Goal: Task Accomplishment & Management: Use online tool/utility

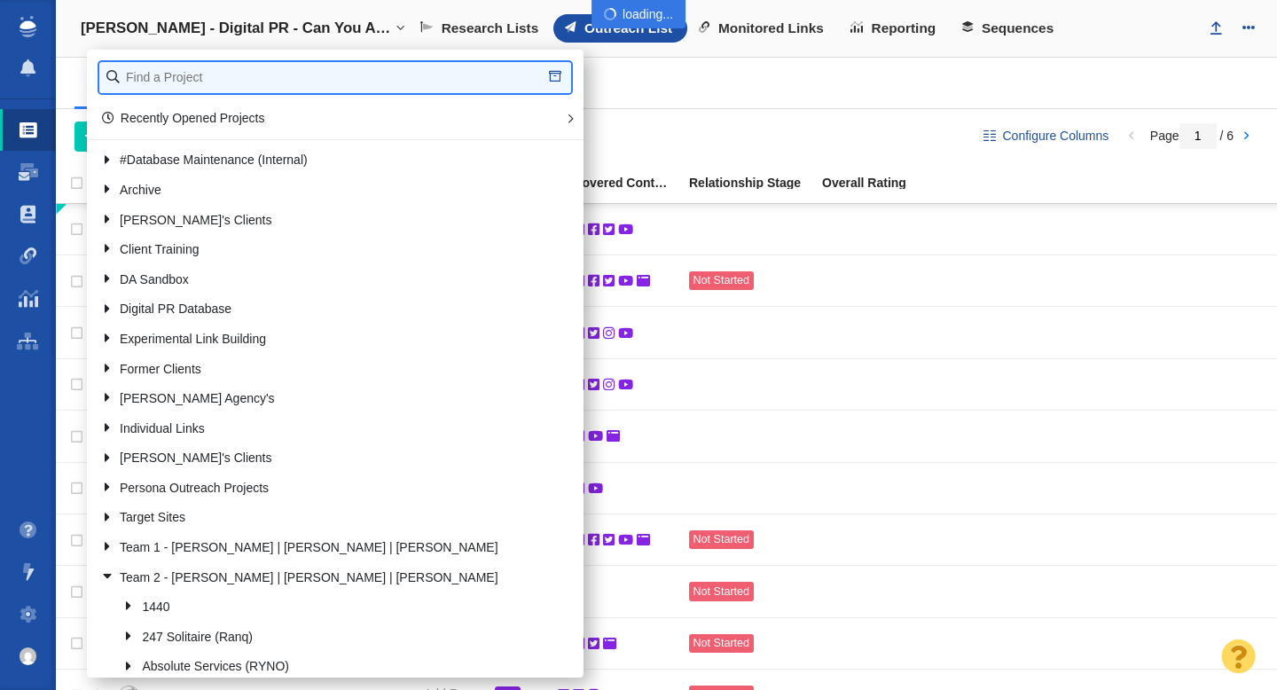
click at [201, 79] on input "text" at bounding box center [335, 77] width 472 height 31
type input "patriot"
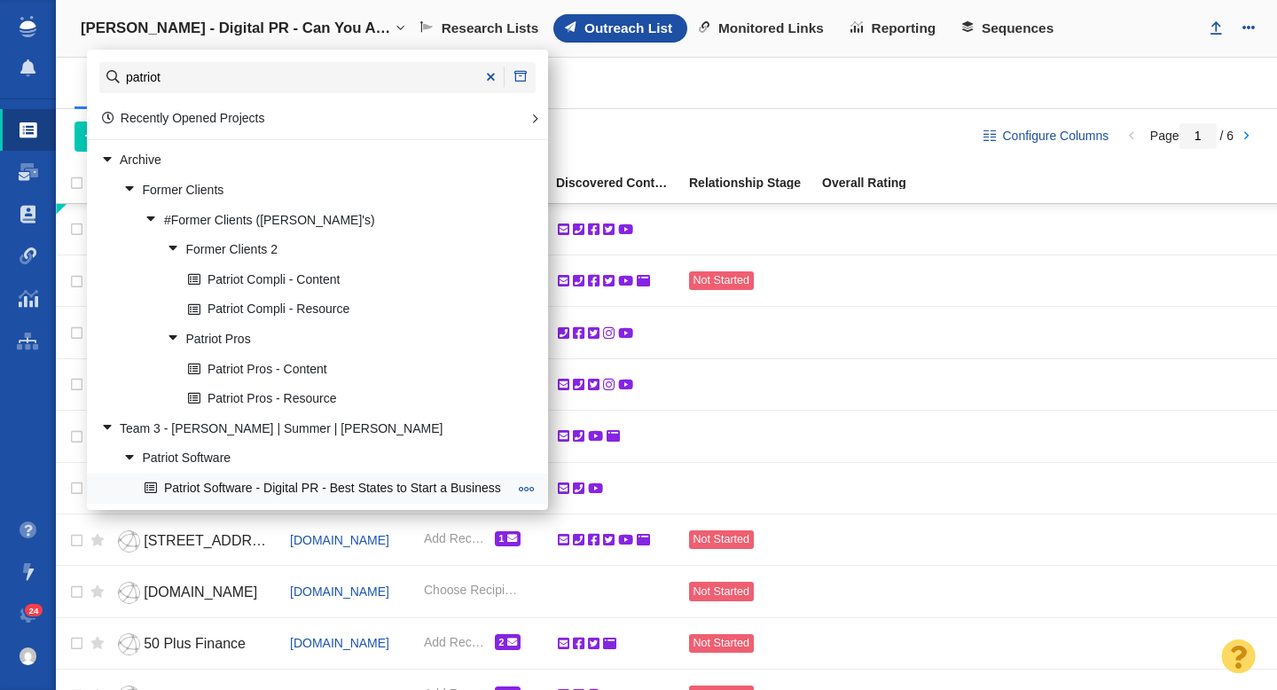
click at [320, 486] on link "Patriot Software - Digital PR - Best States to Start a Business" at bounding box center [326, 487] width 372 height 27
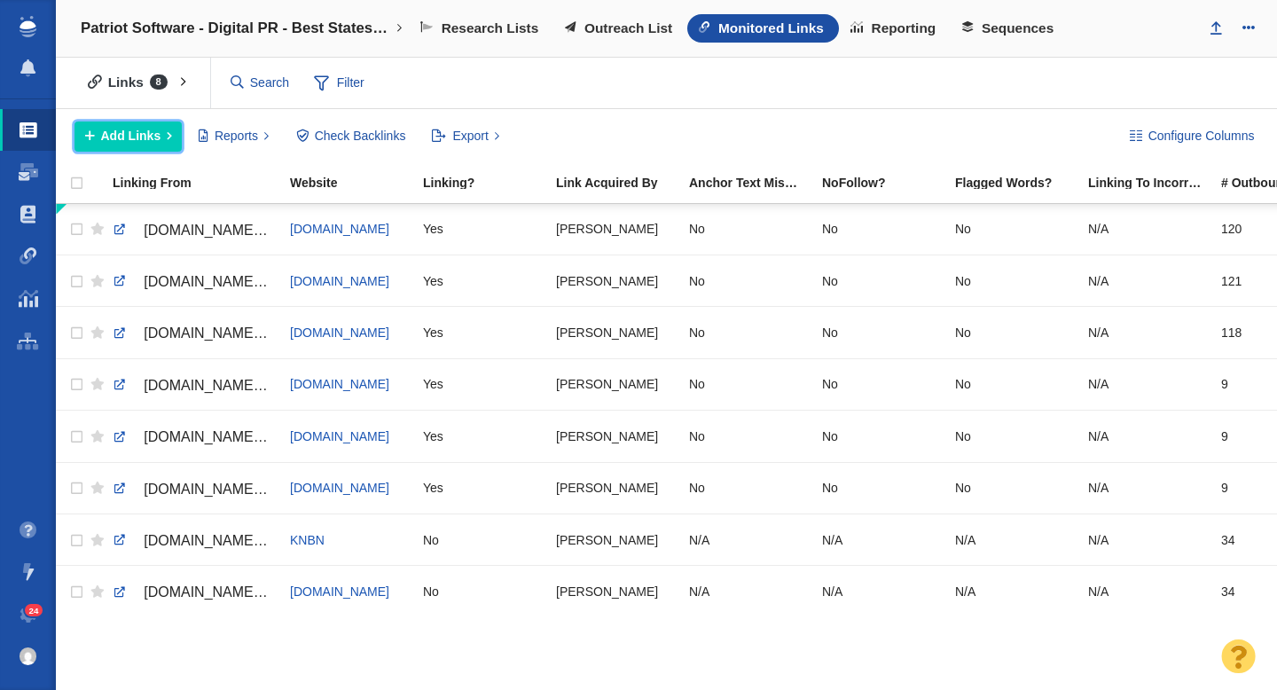
click at [147, 136] on span "Add Links" at bounding box center [131, 136] width 60 height 19
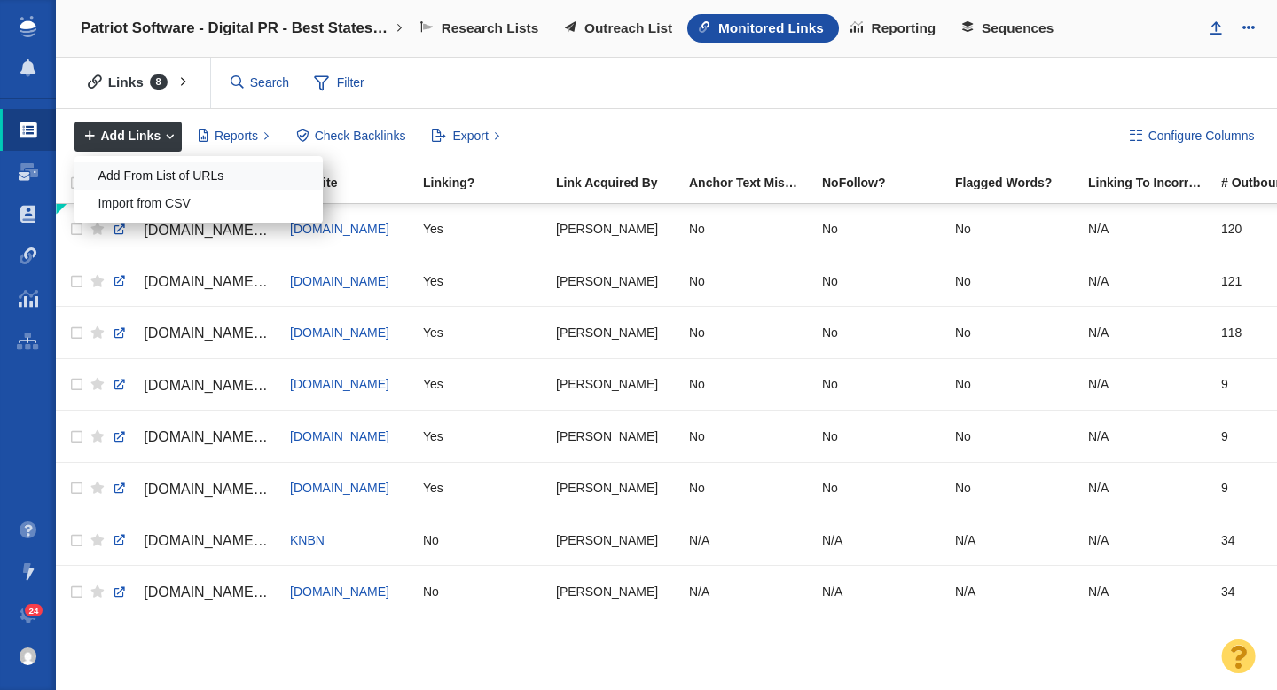
click at [151, 174] on div "Add From List of URLs" at bounding box center [198, 175] width 248 height 27
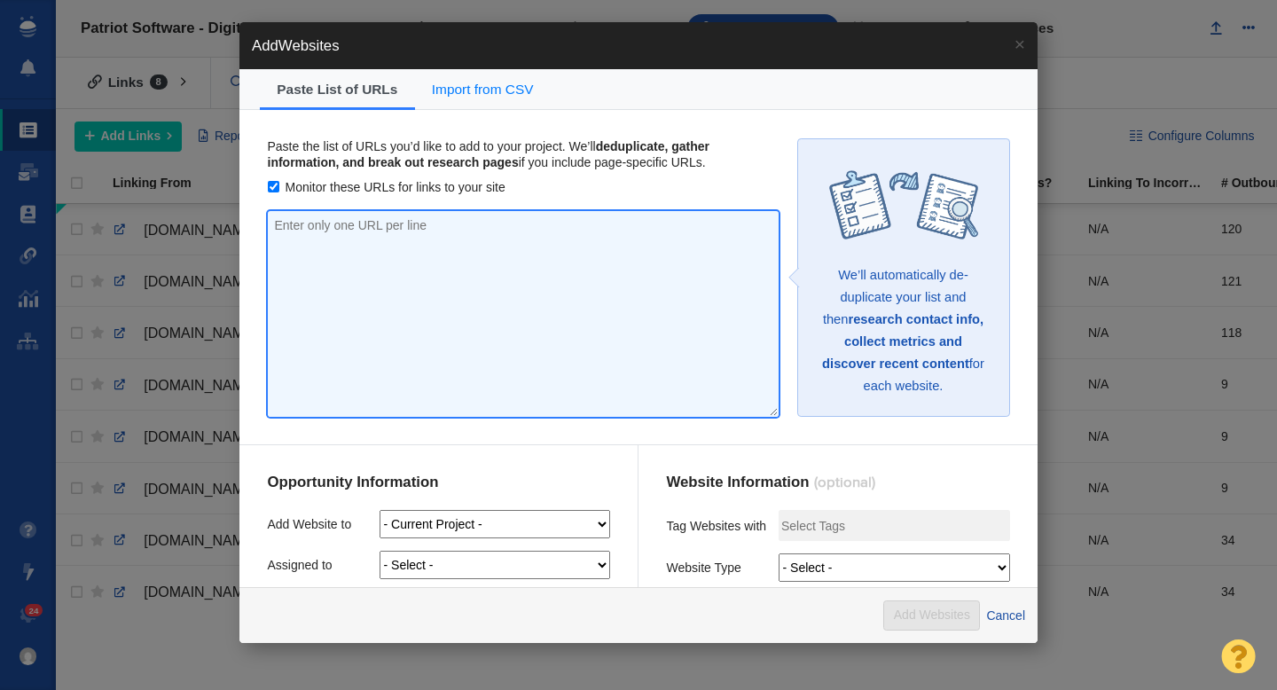
click at [407, 247] on textarea at bounding box center [523, 314] width 511 height 206
paste textarea "http://kissfm1053.com/ixp/1135/p/startup-success-washington/ http://newstalk870…"
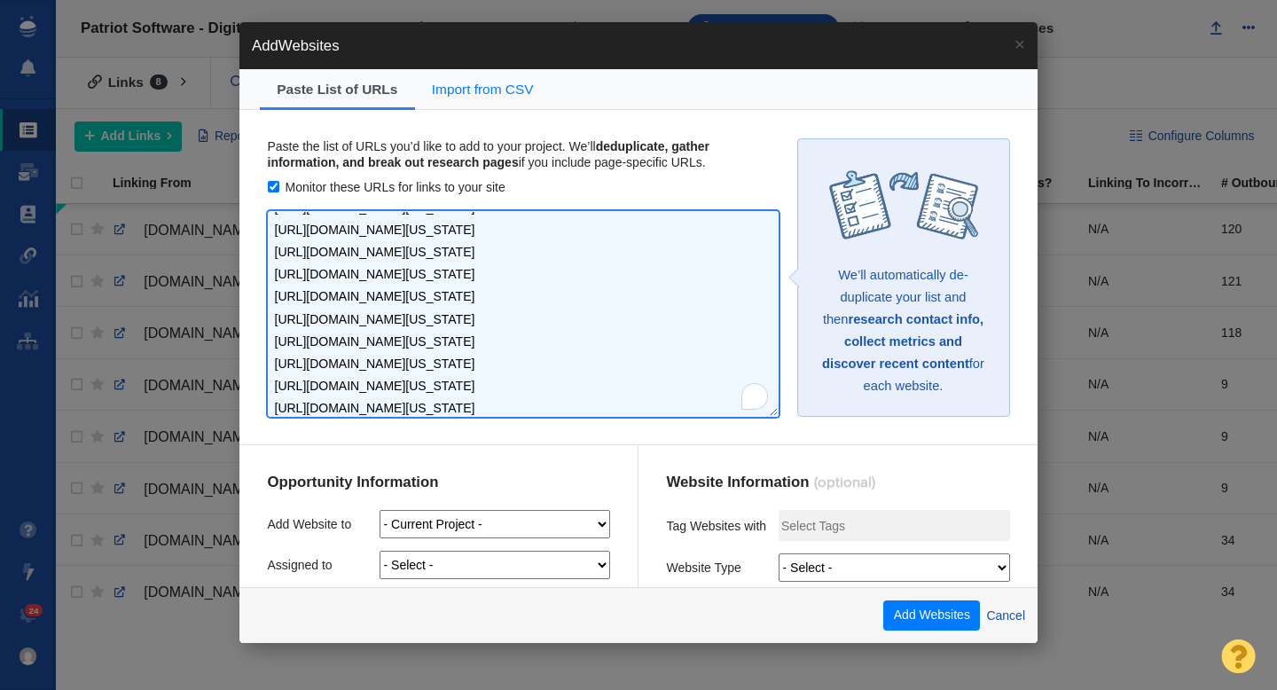
scroll to position [152, 0]
type textarea "http://kissfm1053.com/ixp/1135/p/startup-success-washington/ http://newstalk870…"
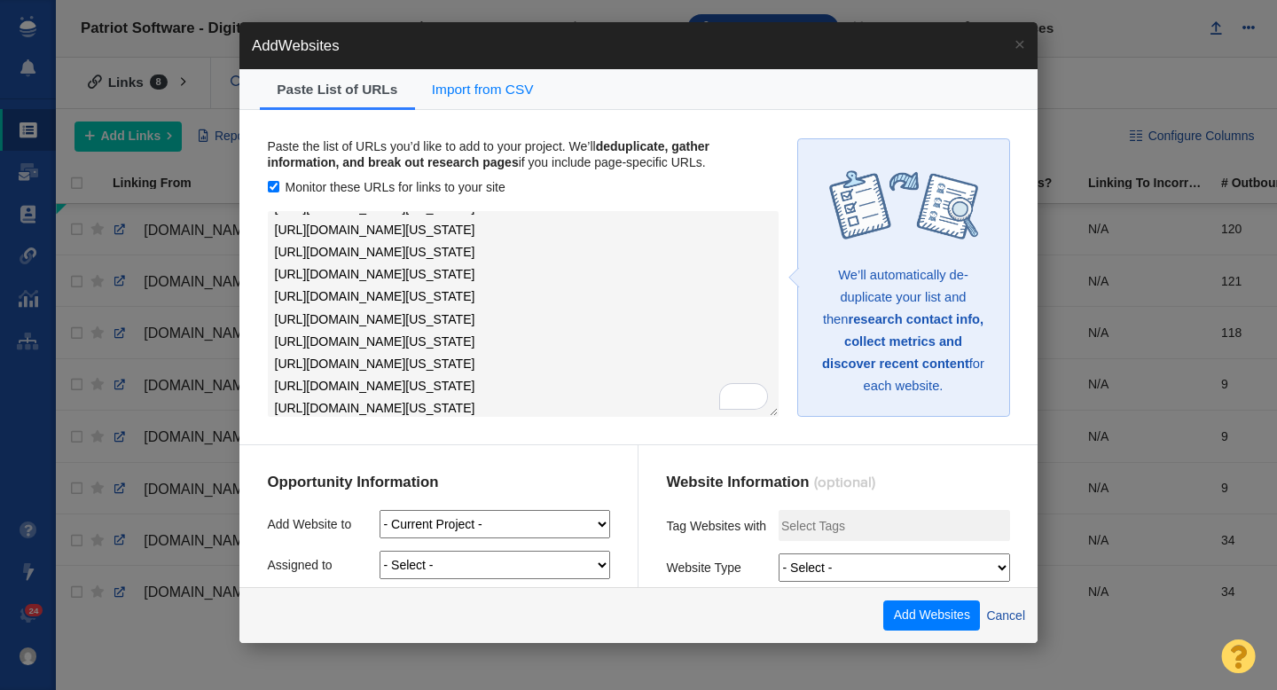
click at [545, 561] on select "- Select - Me Admin Account Dylan Carlson Jesse Vernuccio Jim Miller Katelynn W…" at bounding box center [495, 565] width 231 height 28
select select "0"
click at [380, 551] on select "- Select - Me Admin Account Dylan Carlson Jesse Vernuccio Jim Miller Katelynn W…" at bounding box center [495, 565] width 231 height 28
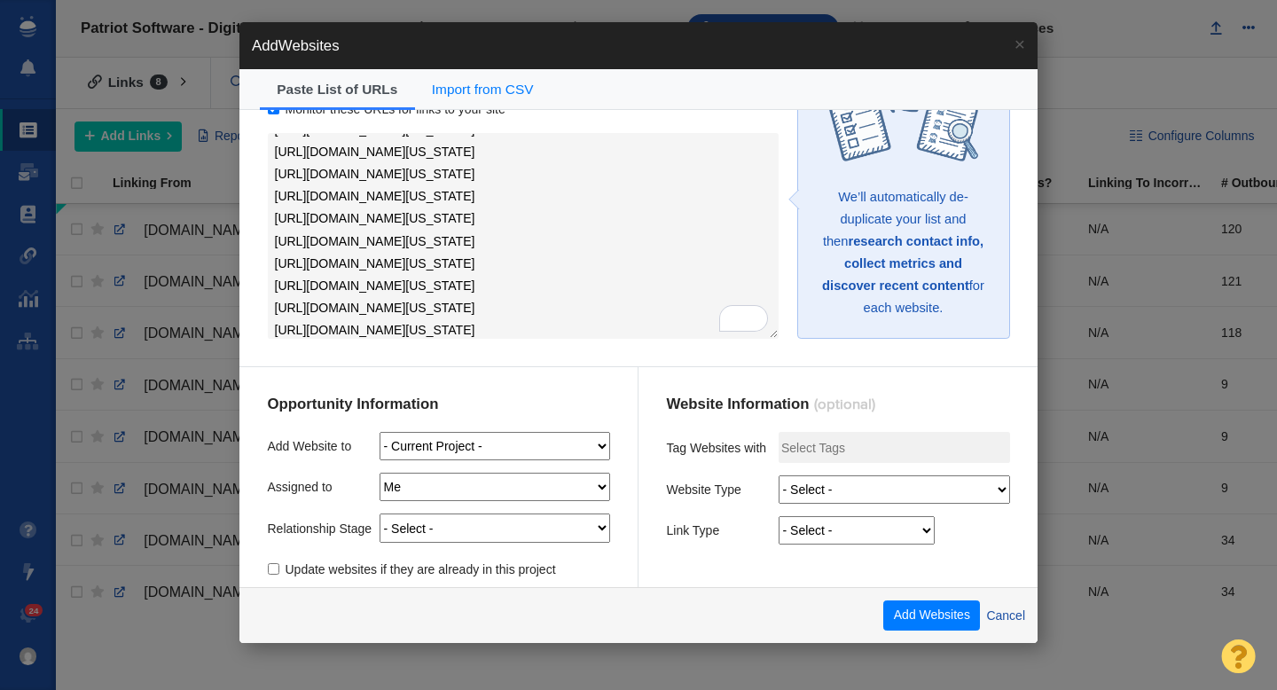
scroll to position [89, 0]
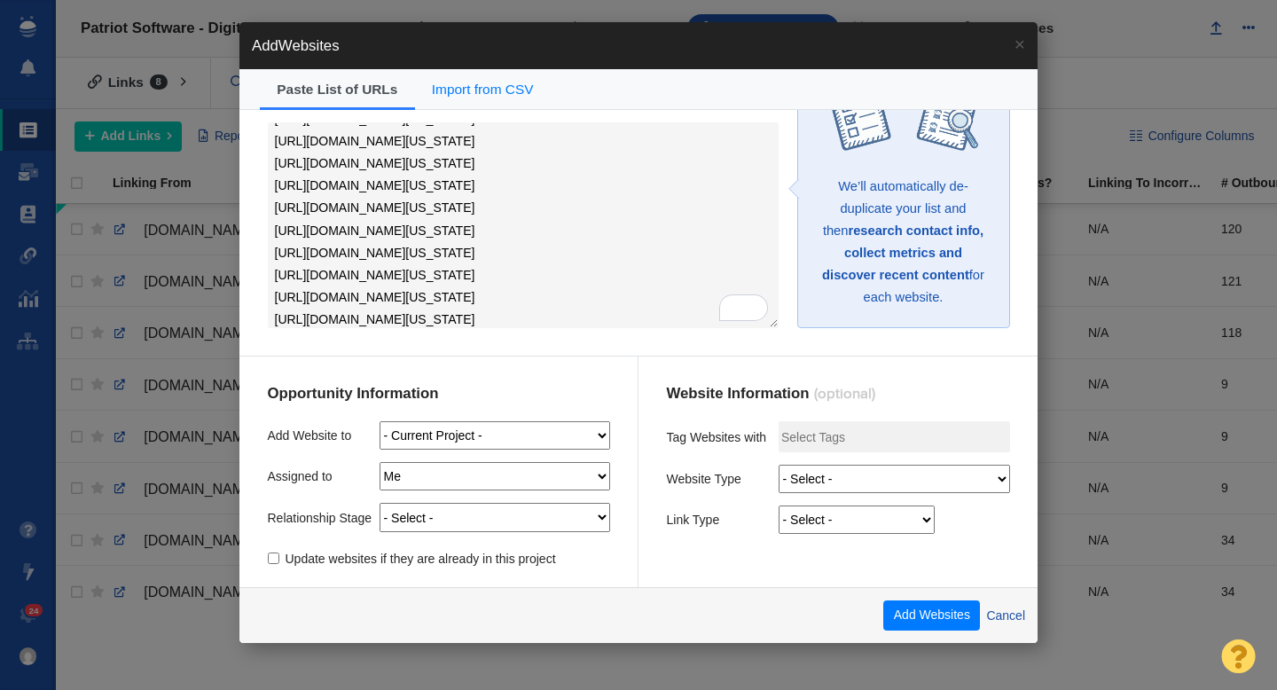
click at [816, 518] on select "- Select - Guest Post - Organic Guest Post - Partnership Resource Link Fresh Me…" at bounding box center [857, 520] width 156 height 28
select select "5"
click at [779, 506] on select "- Select - Guest Post - Organic Guest Post - Partnership Resource Link Fresh Me…" at bounding box center [857, 520] width 156 height 28
click at [543, 514] on select "- Select - On Hold (Pursuing Later) Not Started Pending Approval Attempting To …" at bounding box center [495, 517] width 231 height 28
select select "11"
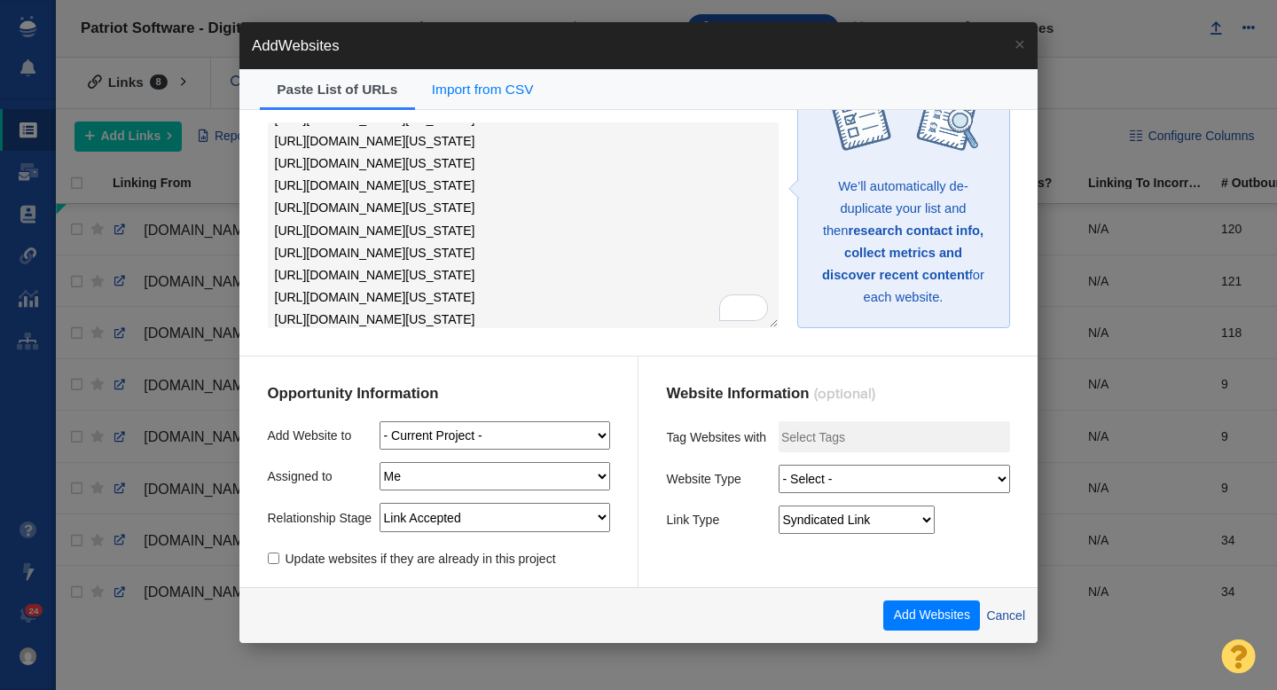
click at [380, 503] on select "- Select - On Hold (Pursuing Later) Not Started Pending Approval Attempting To …" at bounding box center [495, 517] width 231 height 28
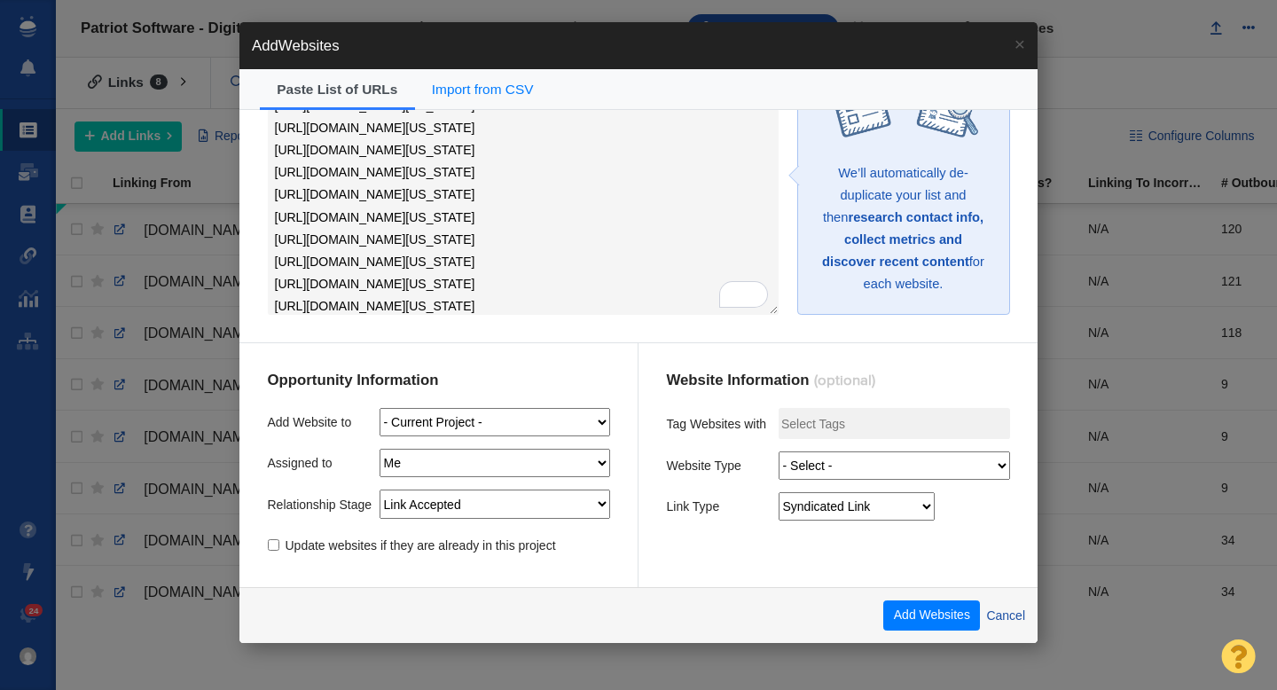
click at [812, 463] on select "- Select - Digital PR Resource Link Building Guest Post Fresh Mention 404 Recla…" at bounding box center [894, 465] width 231 height 28
select select "0"
click at [779, 452] on select "- Select - Digital PR Resource Link Building Guest Post Fresh Mention 404 Recla…" at bounding box center [894, 465] width 231 height 28
click at [748, 553] on div "Website Information (optional) Tag Websites with Website Type - Select - Digita…" at bounding box center [838, 465] width 399 height 244
click at [904, 613] on button "Add Websites" at bounding box center [931, 615] width 97 height 30
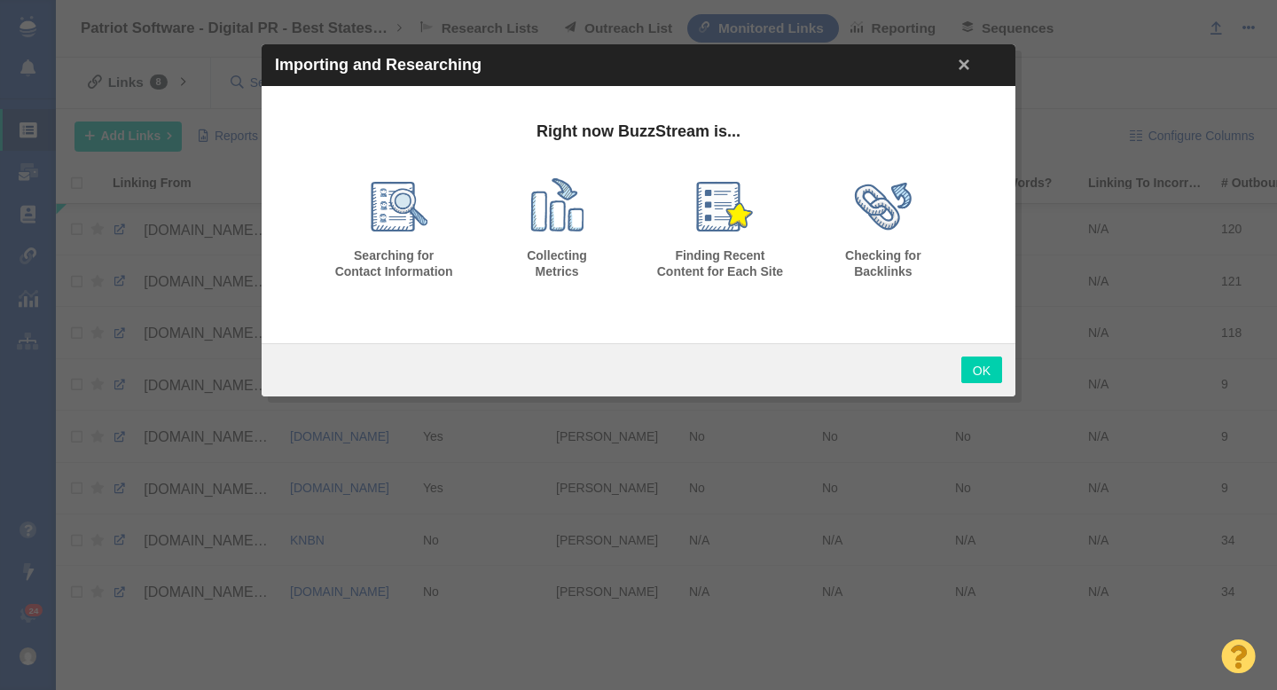
click at [978, 372] on link "OK" at bounding box center [981, 370] width 41 height 27
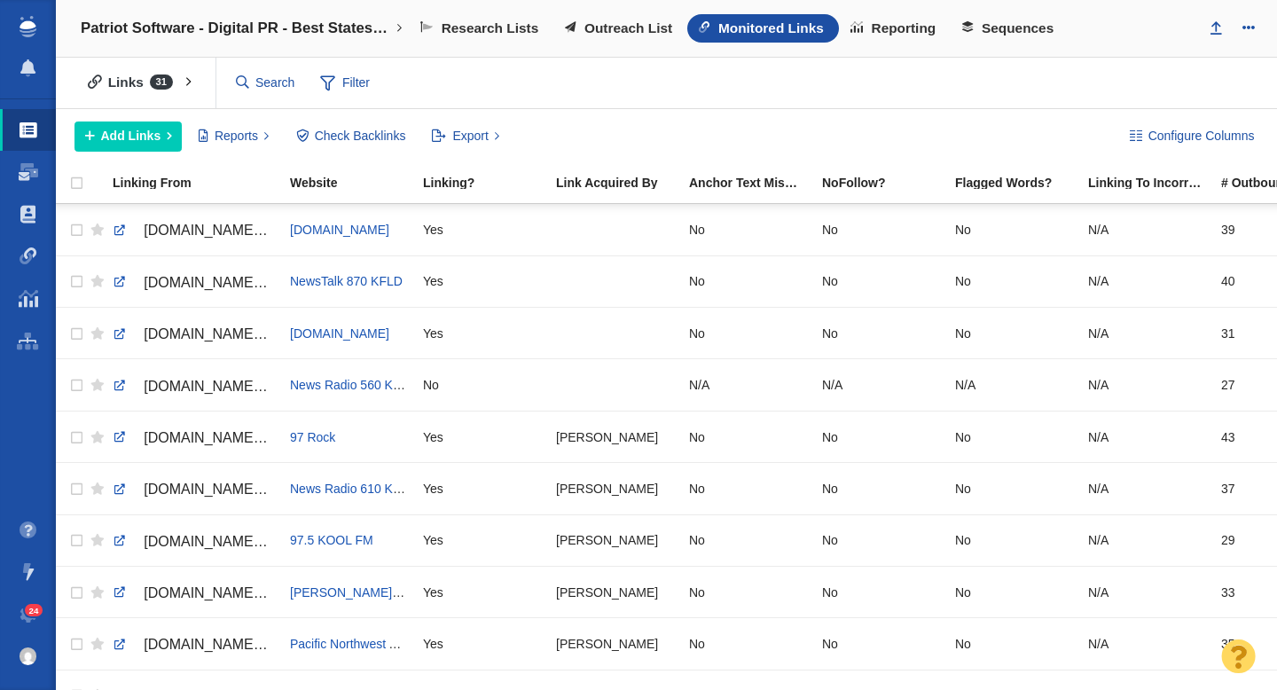
scroll to position [626, 0]
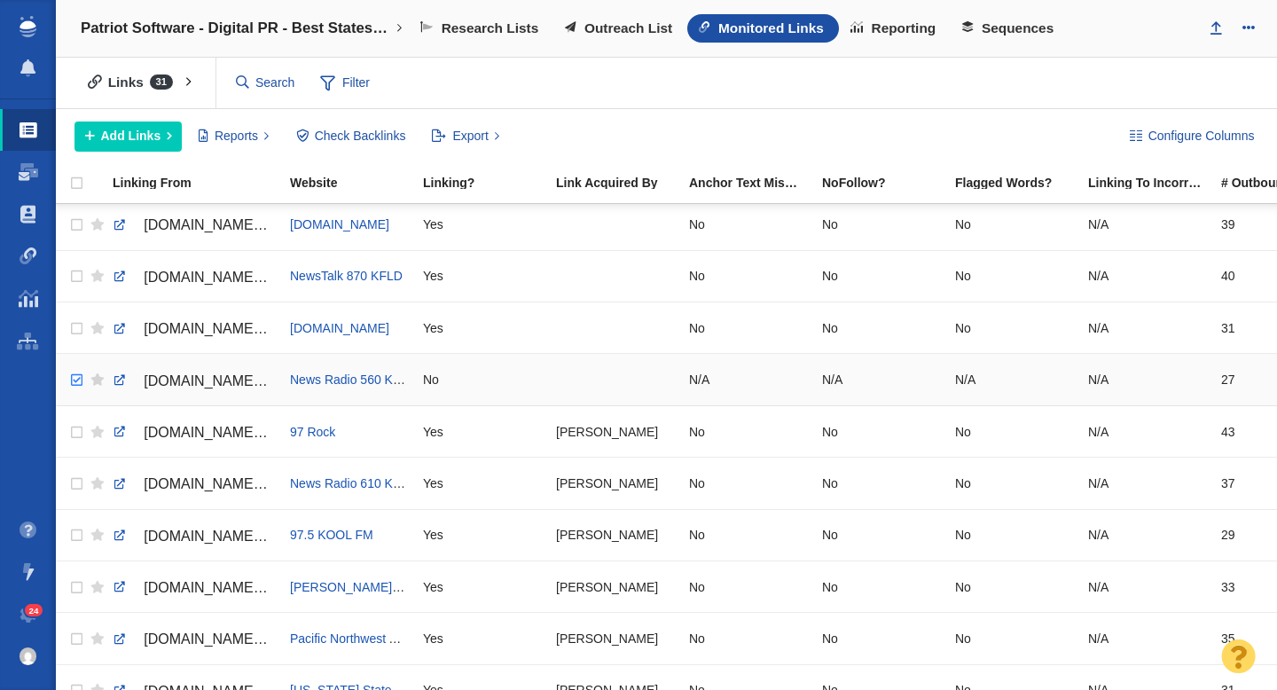
checkbox input "true"
click at [74, 380] on input "checkbox" at bounding box center [74, 380] width 27 height 39
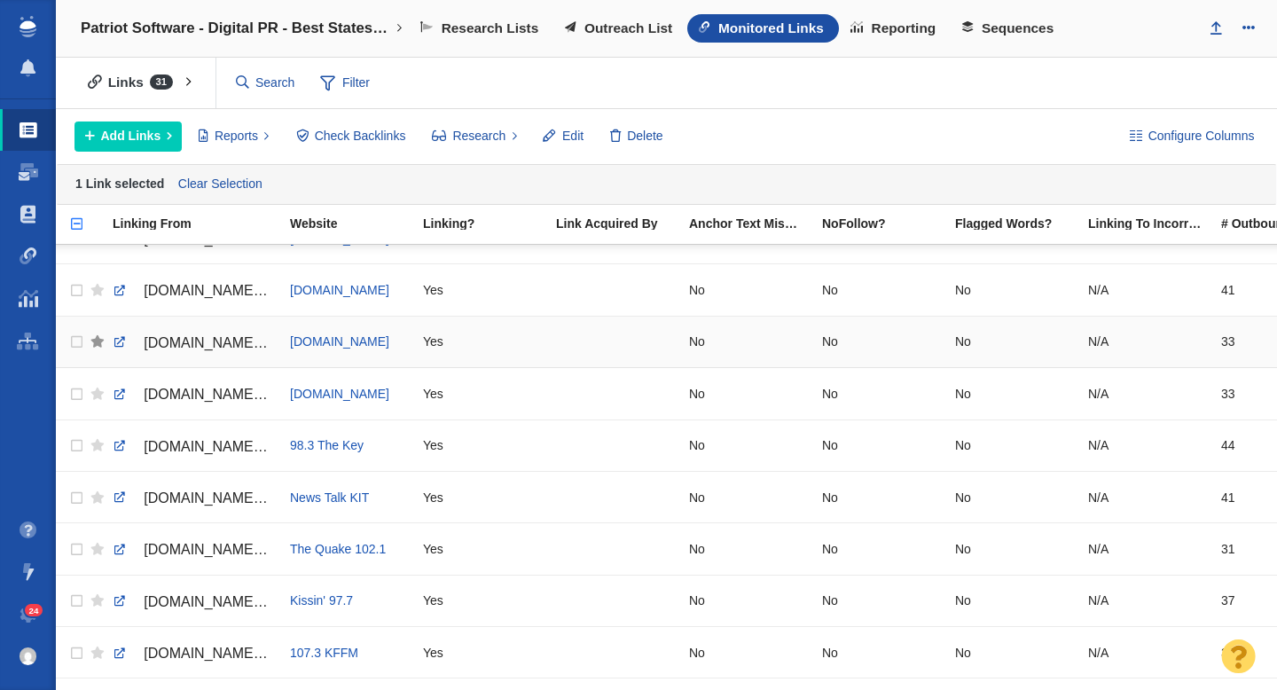
scroll to position [0, 0]
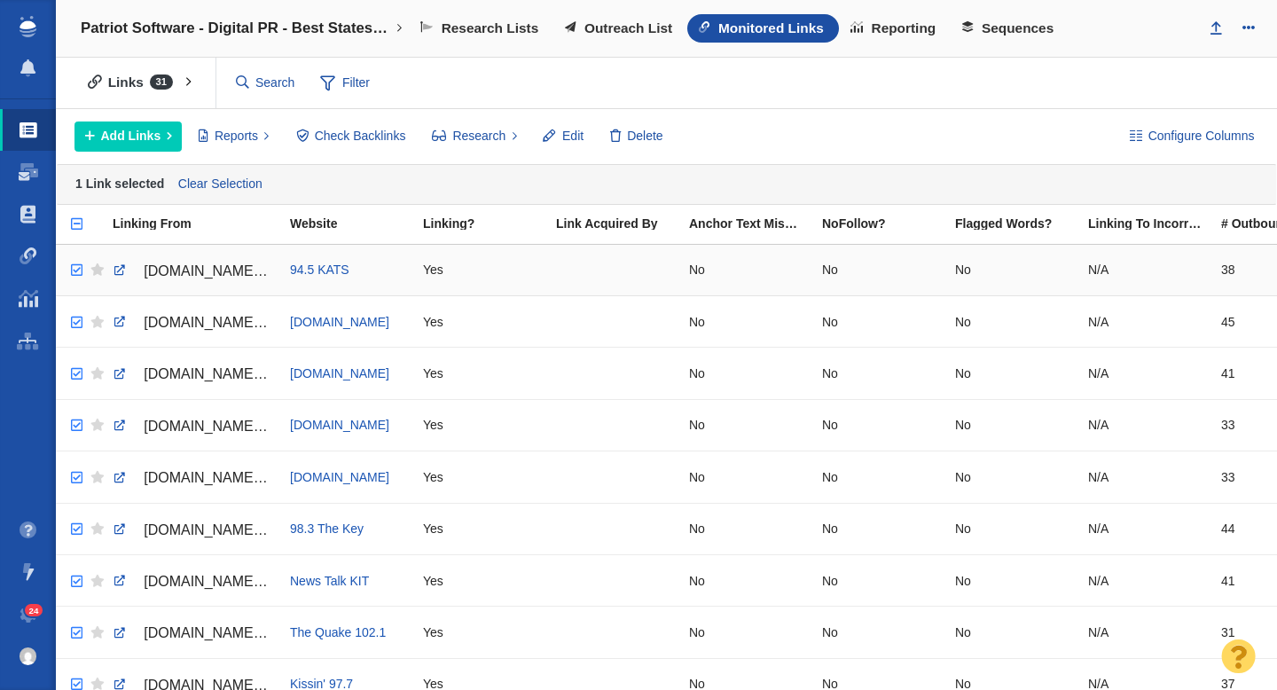
checkbox input "true"
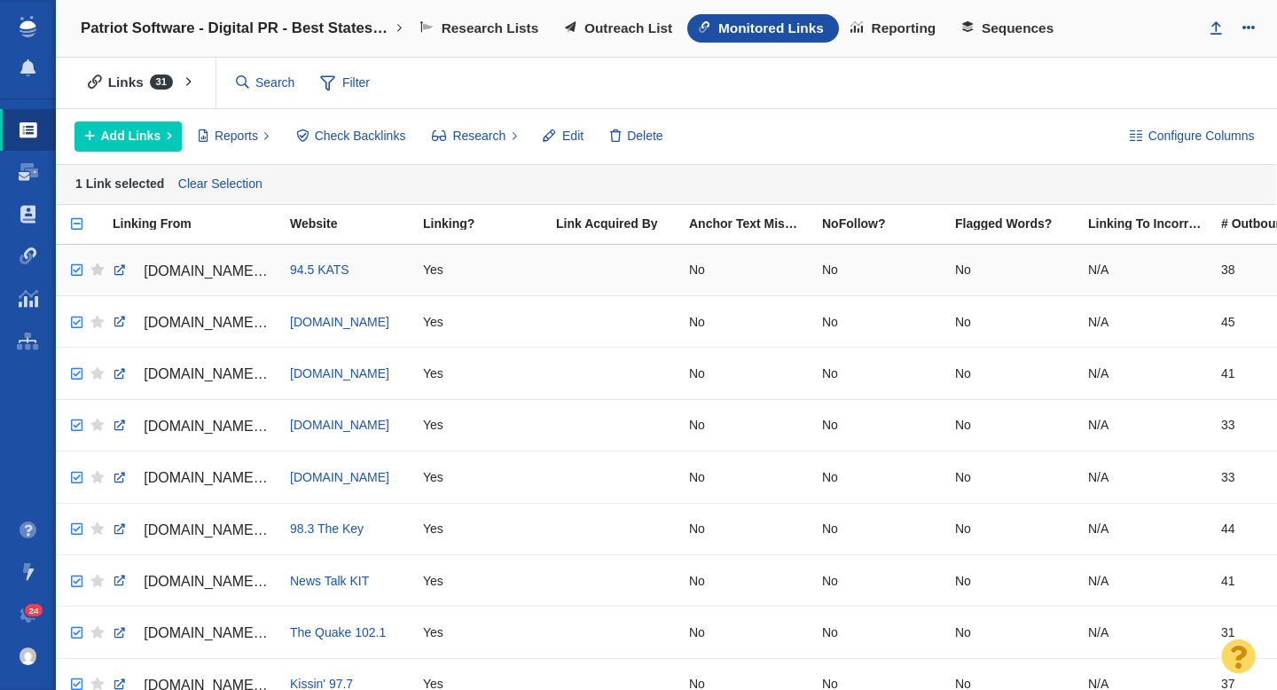
checkbox input "true"
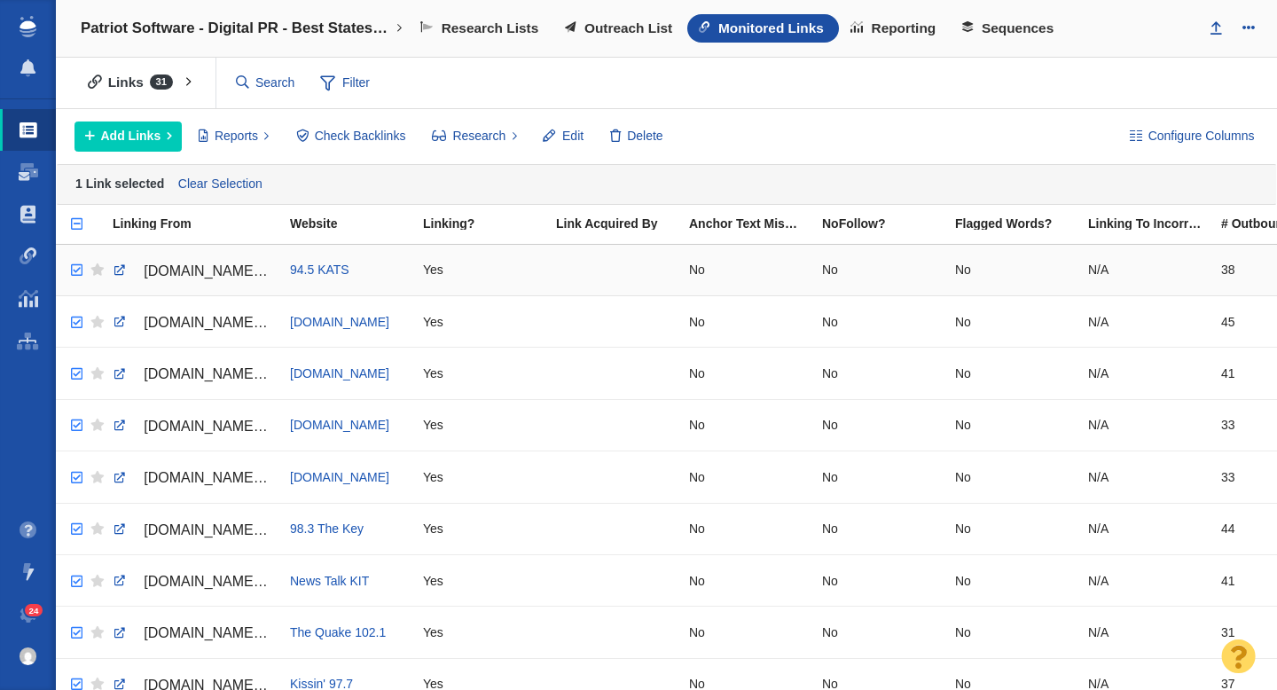
checkbox input "true"
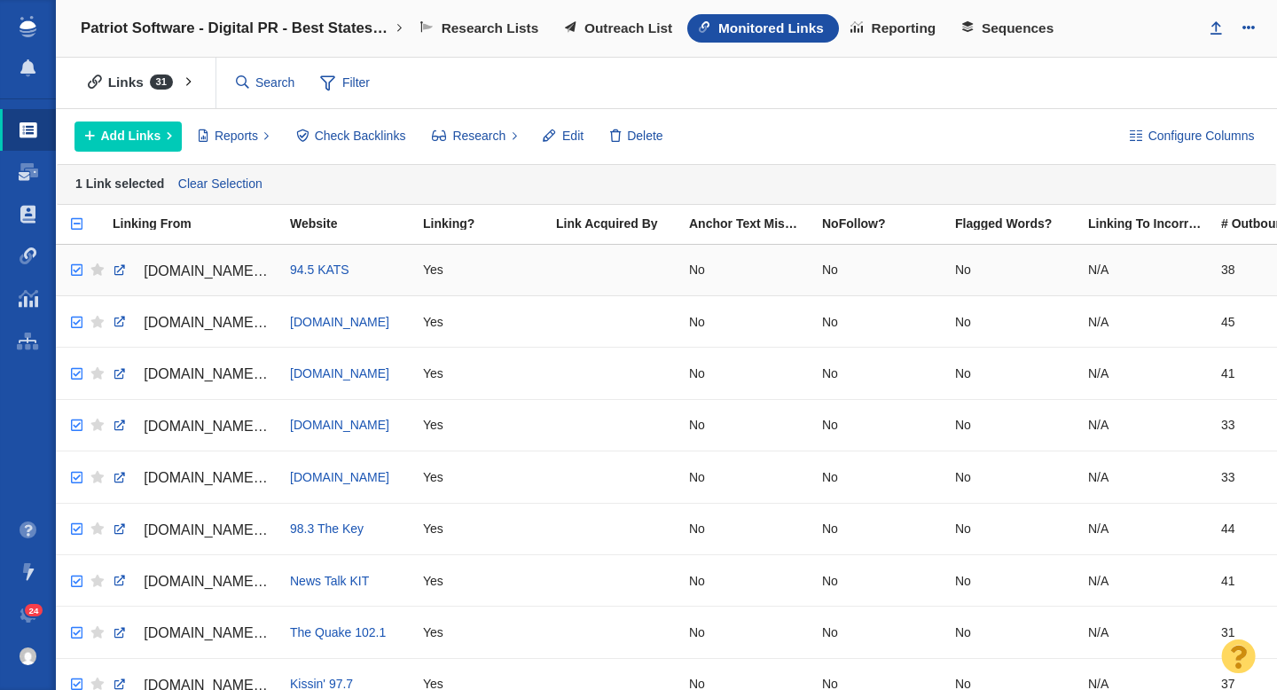
click at [76, 272] on input "checkbox" at bounding box center [74, 270] width 27 height 39
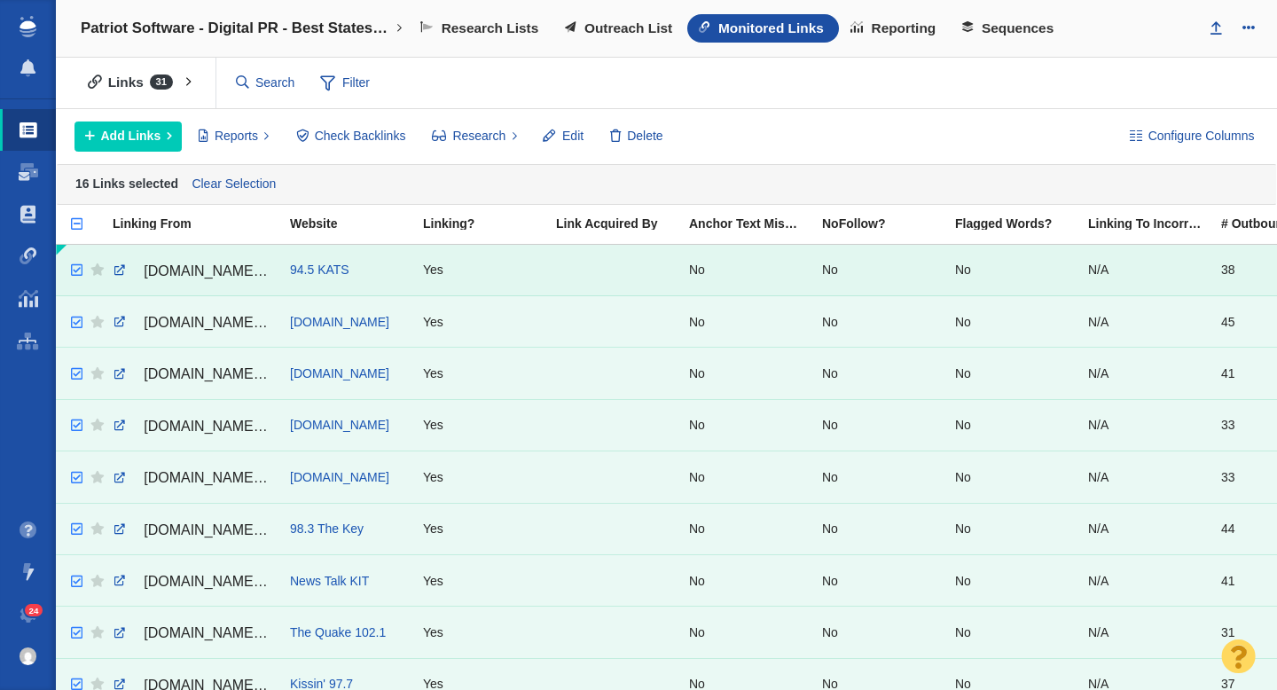
click at [608, 271] on div at bounding box center [614, 270] width 117 height 38
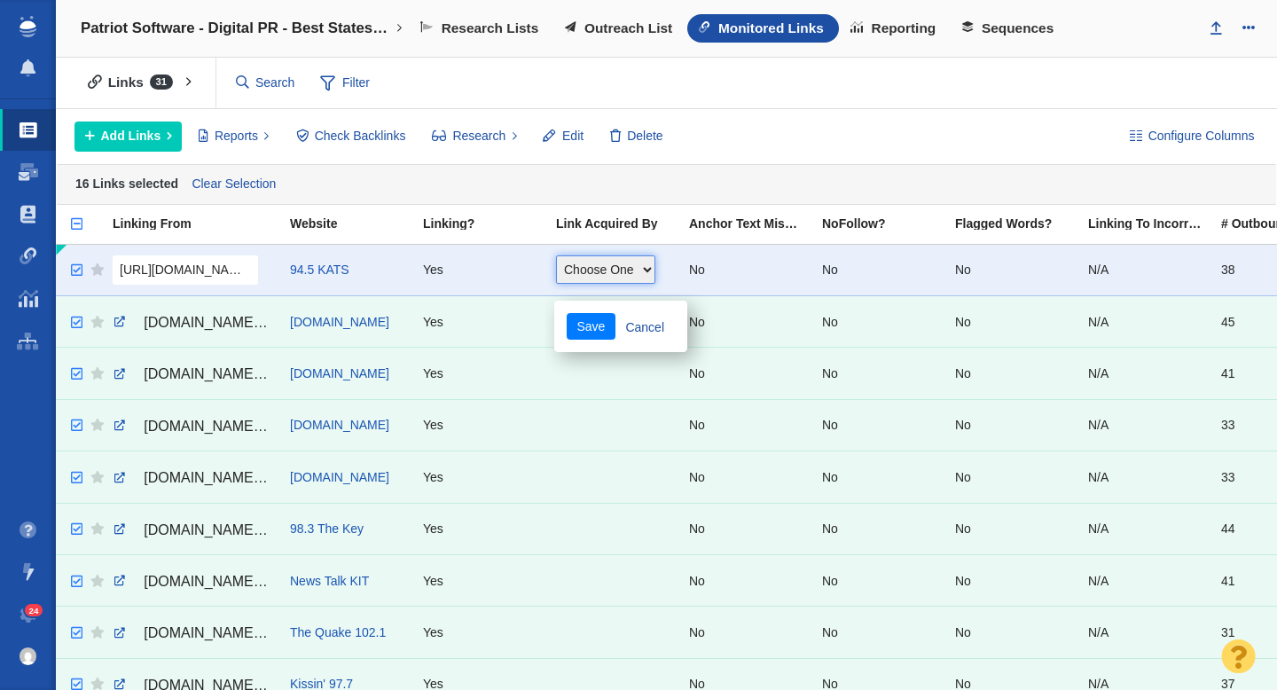
click at [608, 271] on select "Choose One Allie Huska Alyssa Arnzen Amethyst Tagney Amy Merrill Annika Darling…" at bounding box center [605, 269] width 99 height 28
select select "31"
click at [556, 255] on select "Choose One Allie Huska Alyssa Arnzen Amethyst Tagney Amy Merrill Annika Darling…" at bounding box center [605, 269] width 99 height 28
click at [585, 333] on button "Save" at bounding box center [591, 326] width 49 height 27
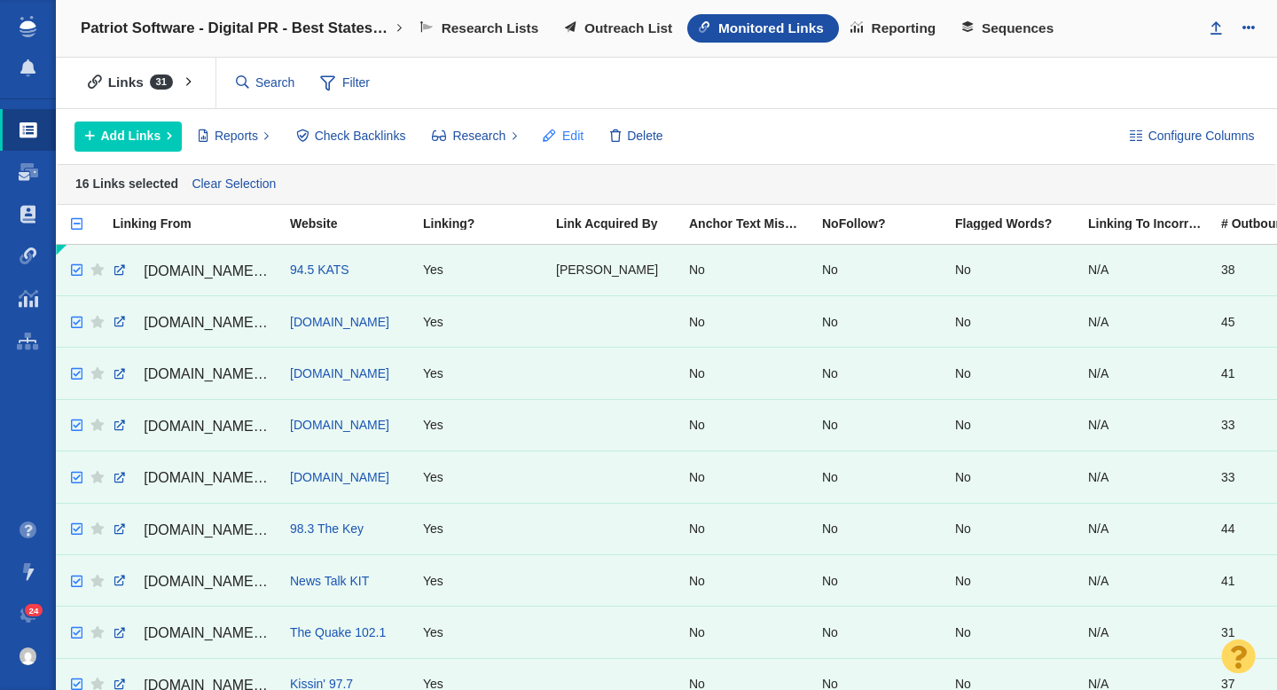
click at [563, 131] on span "Edit" at bounding box center [572, 136] width 21 height 19
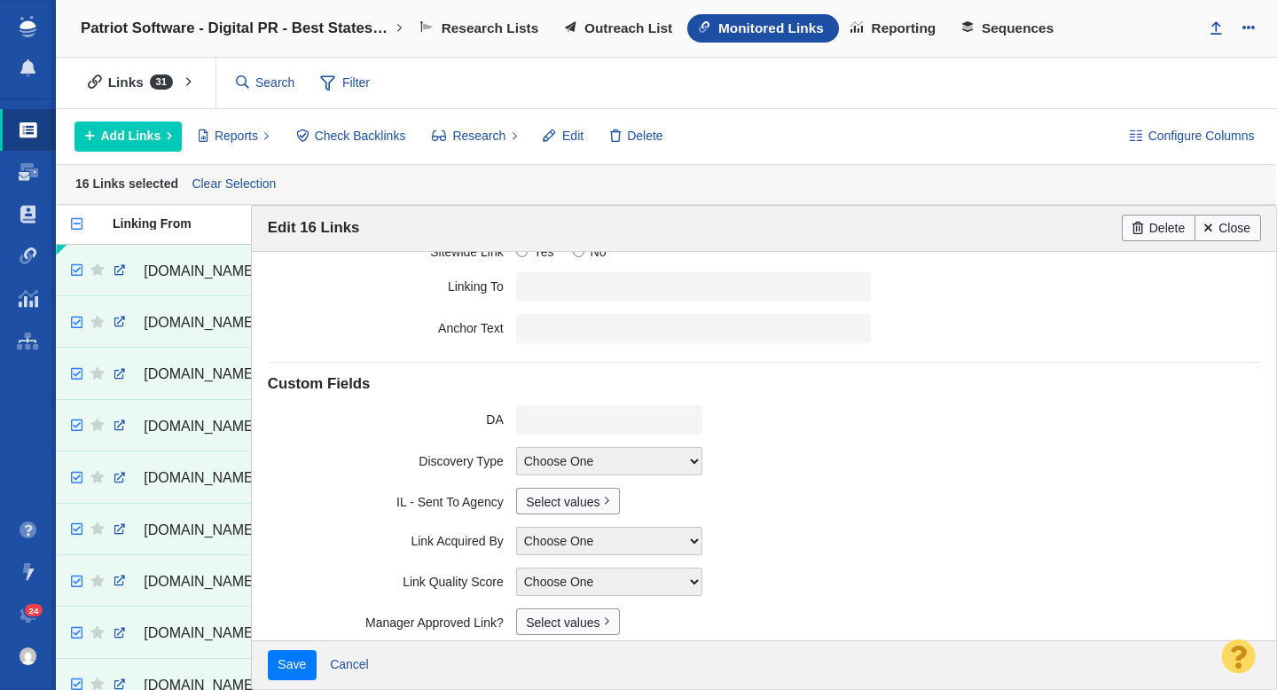
scroll to position [204, 0]
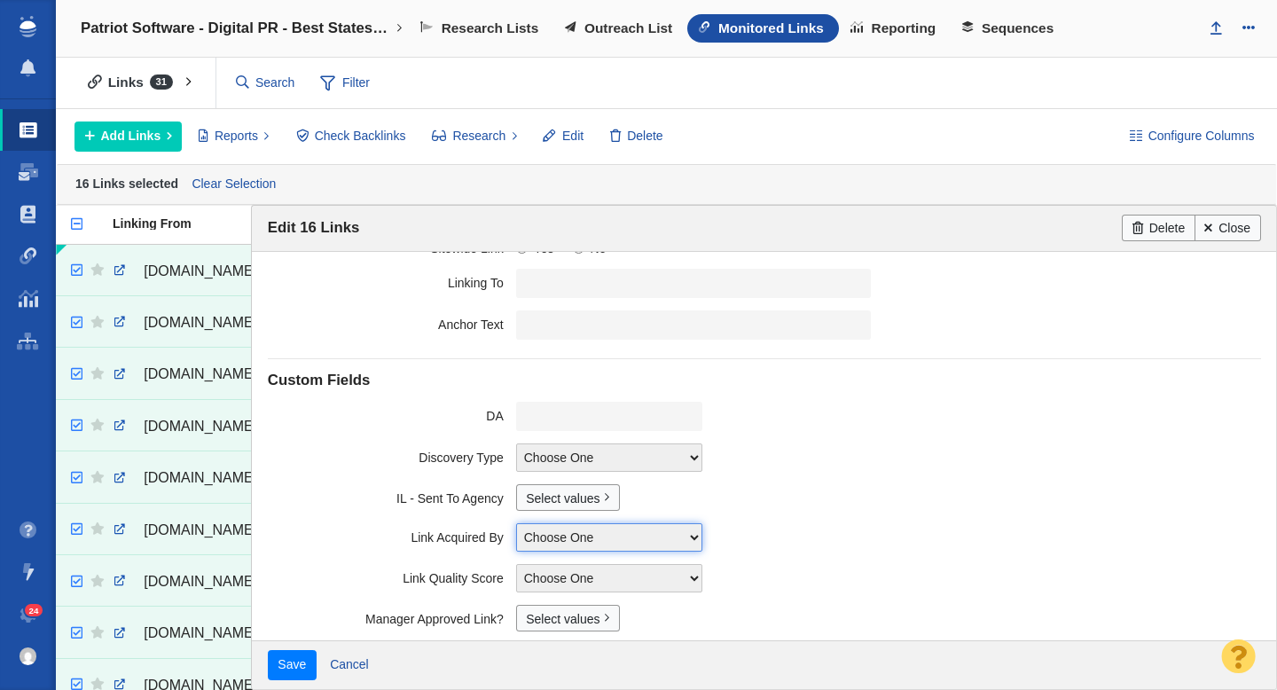
click at [562, 536] on select "Choose One Allie Huska Alyssa Arnzen Amethyst Tagney Amy Merrill Annika Darling…" at bounding box center [609, 537] width 186 height 28
select select "31"
click at [516, 523] on select "Choose One Allie Huska Alyssa Arnzen Amethyst Tagney Amy Merrill Annika Darling…" at bounding box center [609, 537] width 186 height 28
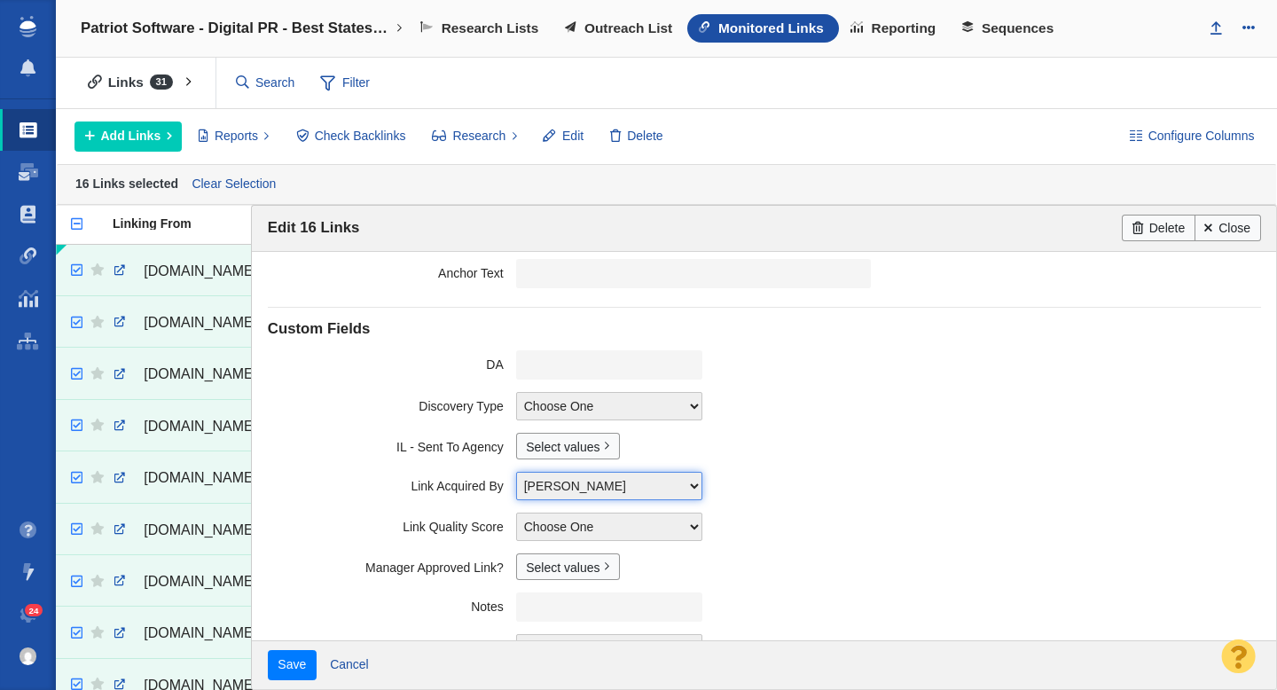
scroll to position [256, 0]
click at [292, 670] on input "Save" at bounding box center [292, 665] width 49 height 30
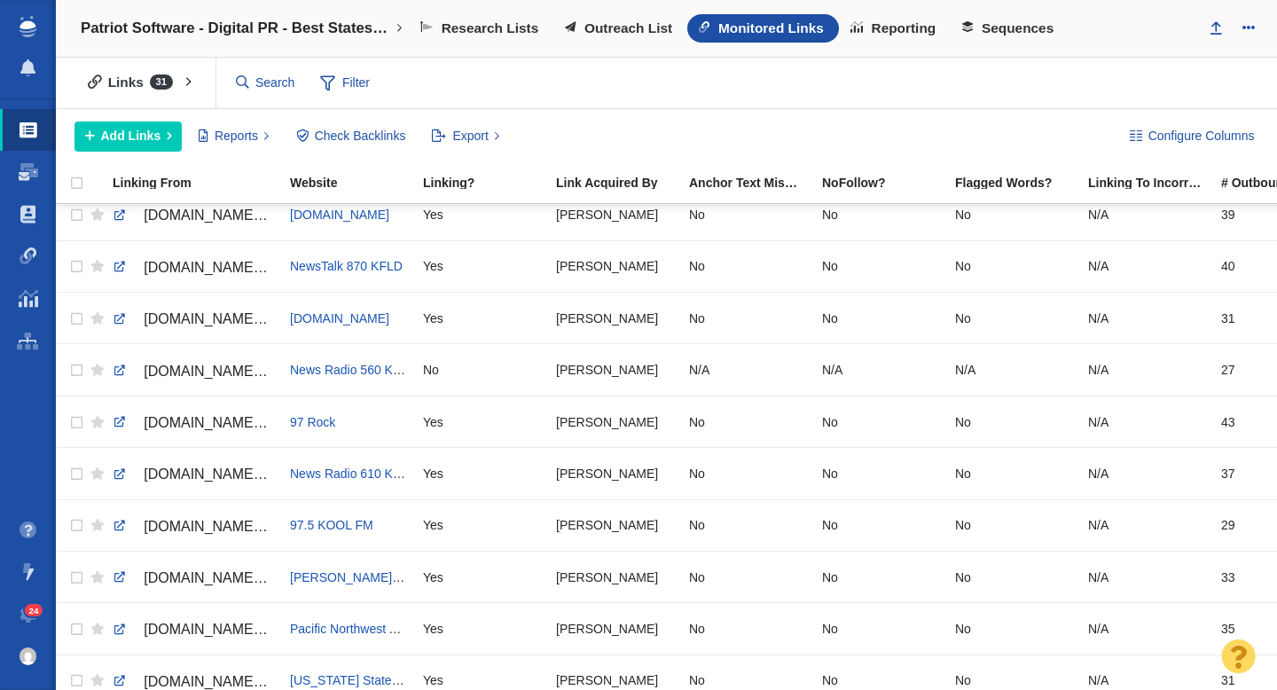
scroll to position [0, 0]
